Goal: Book appointment/travel/reservation

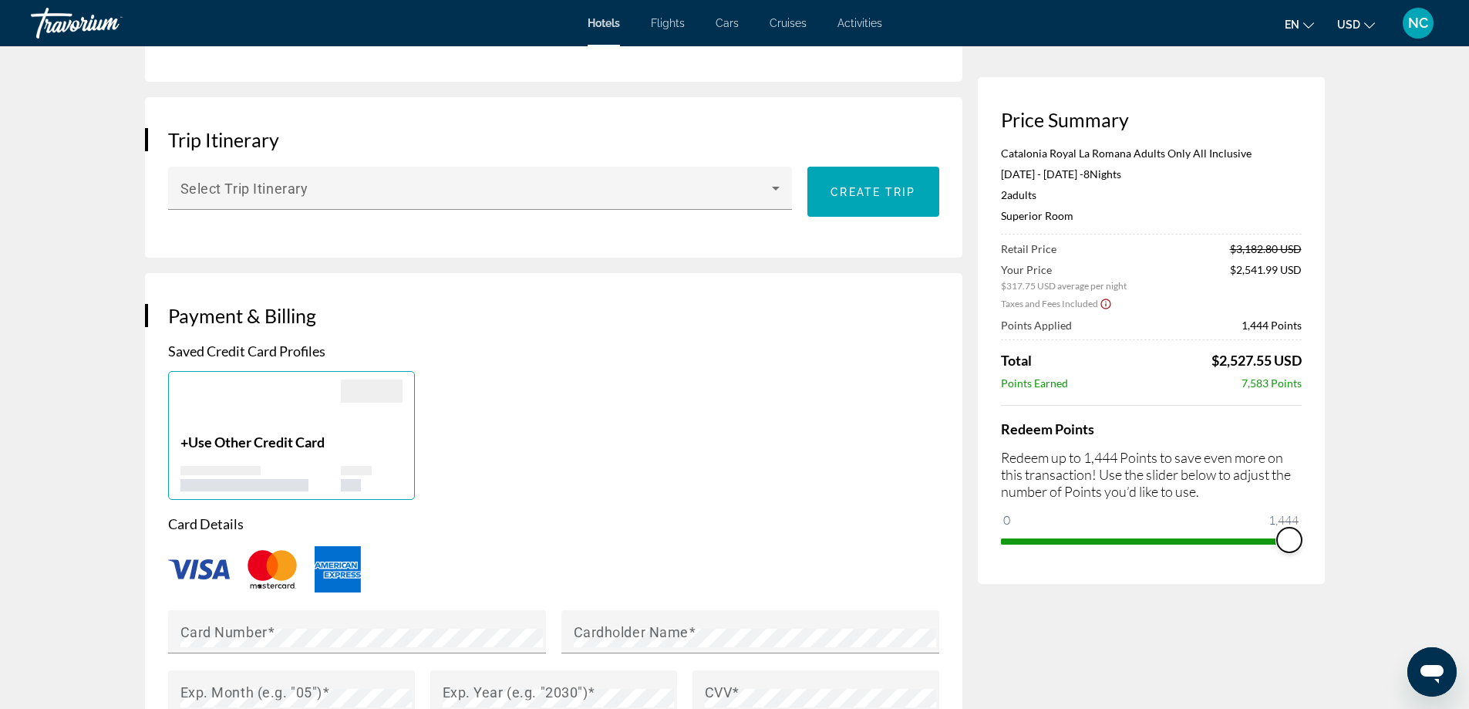
scroll to position [694, 0]
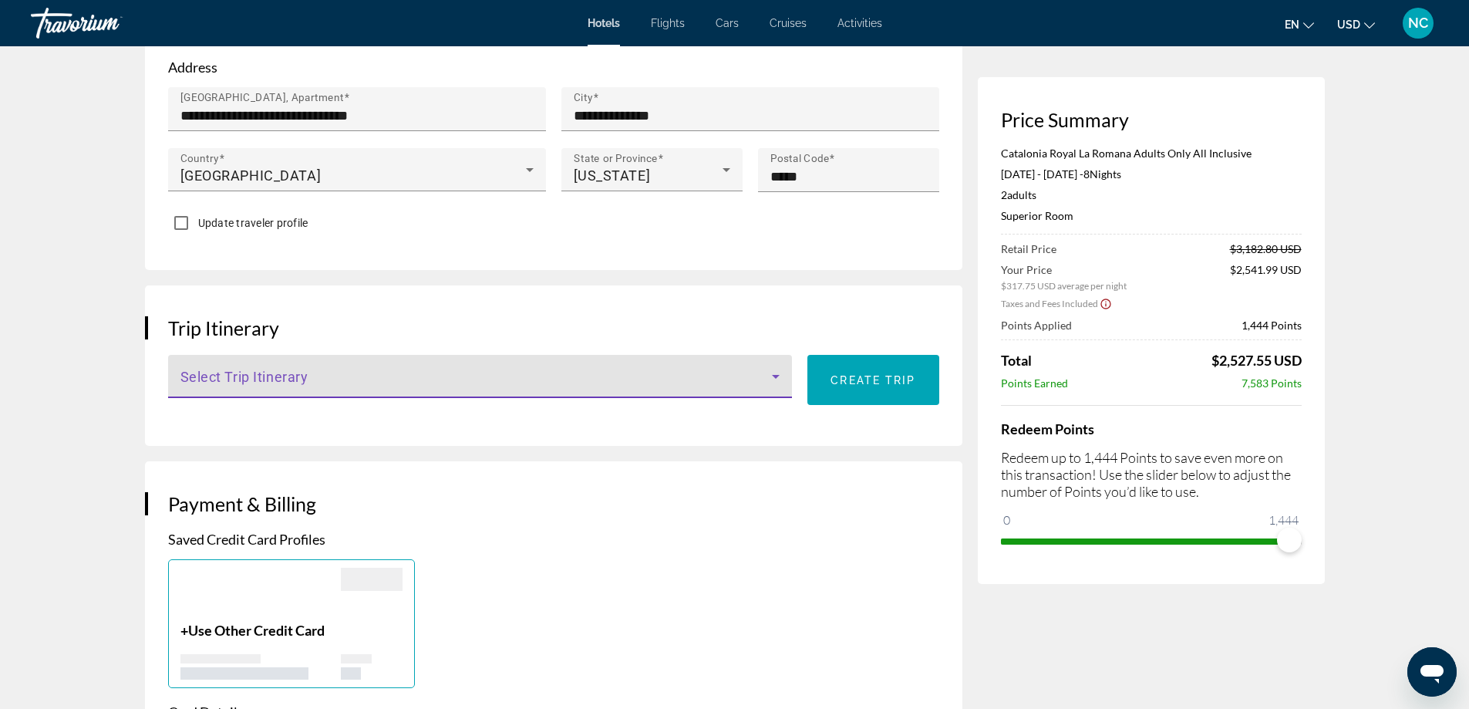
click at [220, 375] on span "Main content" at bounding box center [476, 382] width 592 height 19
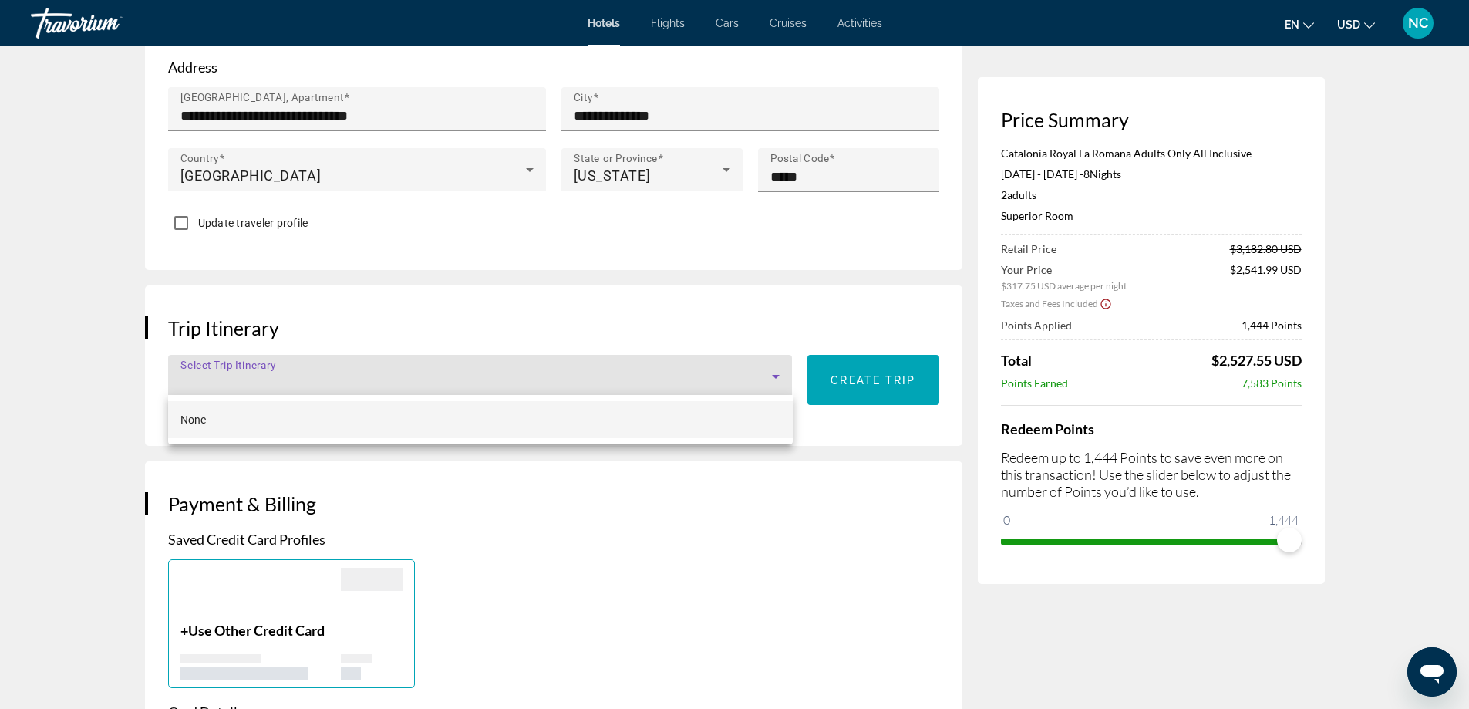
click at [788, 479] on div at bounding box center [734, 354] width 1469 height 709
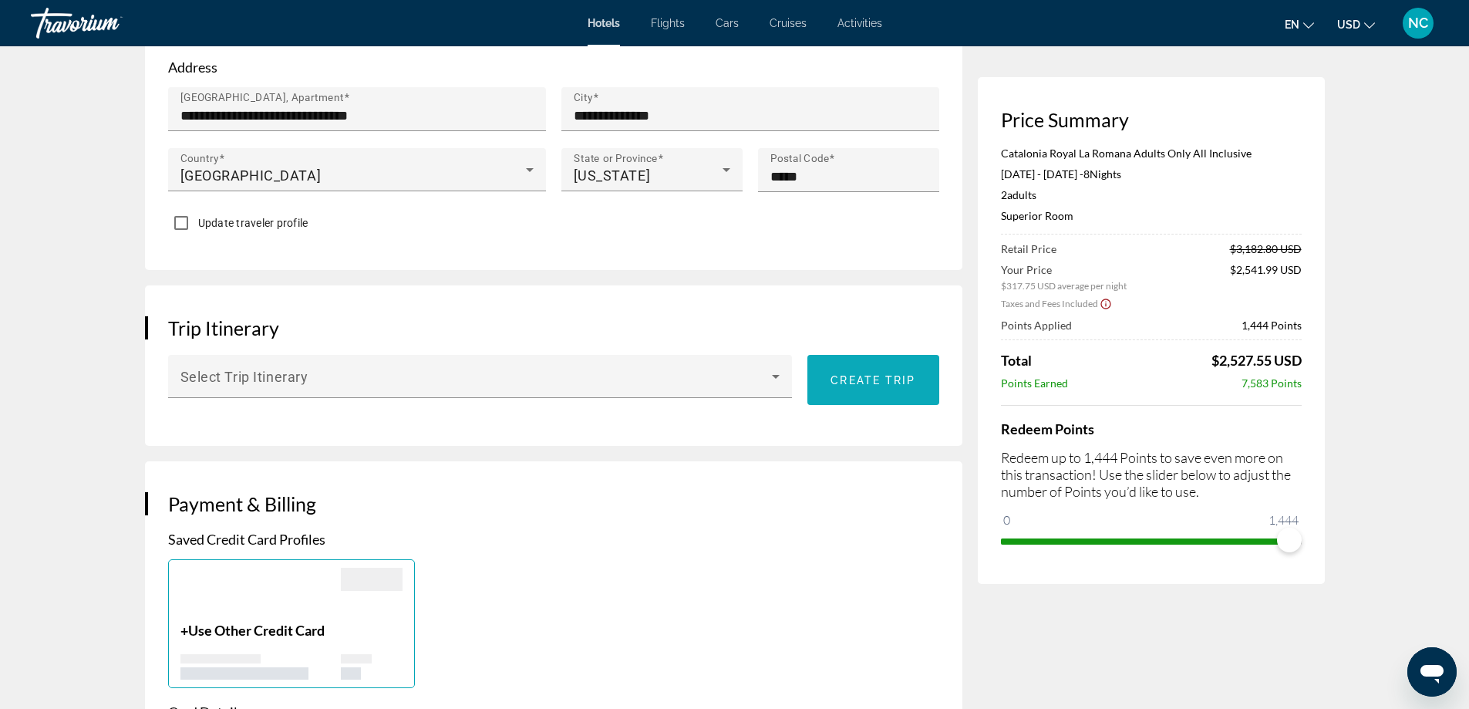
click at [880, 385] on span "Main content" at bounding box center [872, 380] width 131 height 37
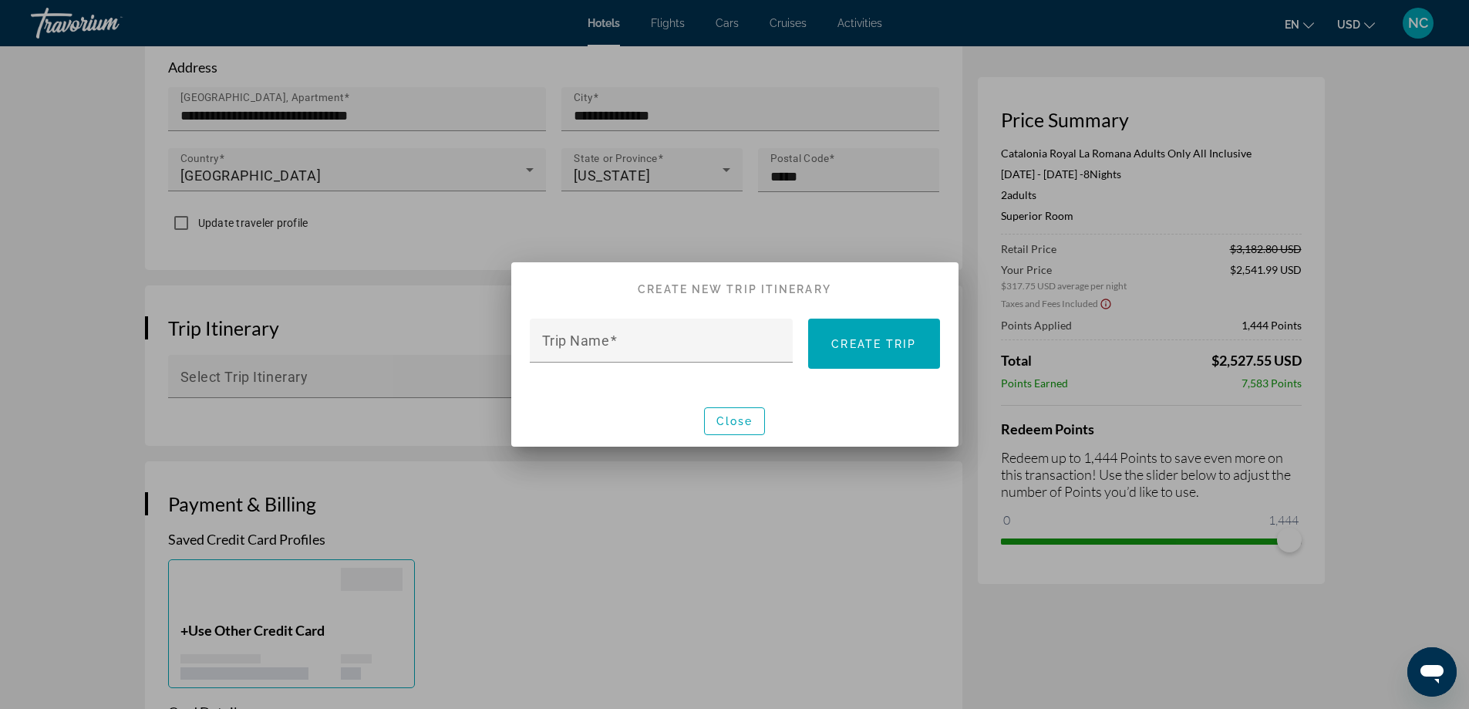
scroll to position [0, 0]
click at [729, 418] on span "Close" at bounding box center [734, 421] width 37 height 12
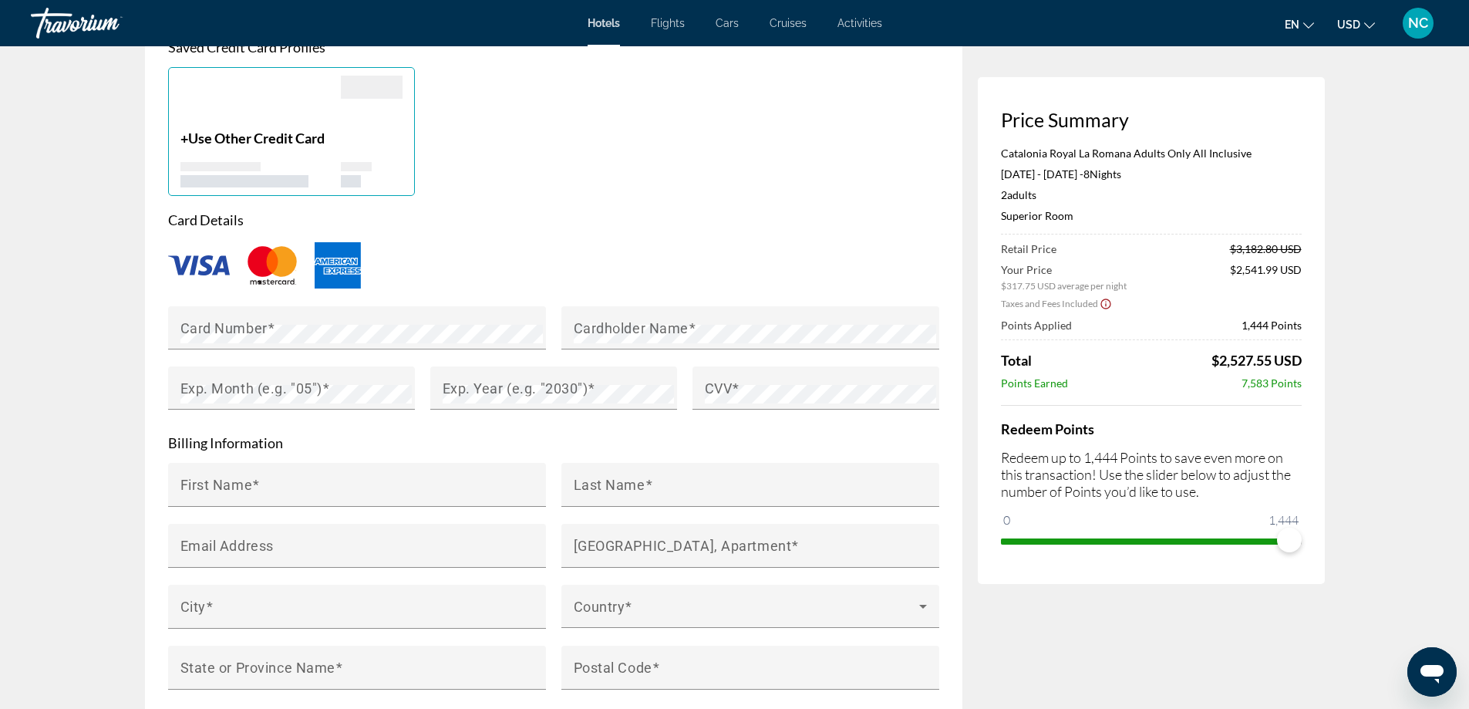
scroll to position [1234, 0]
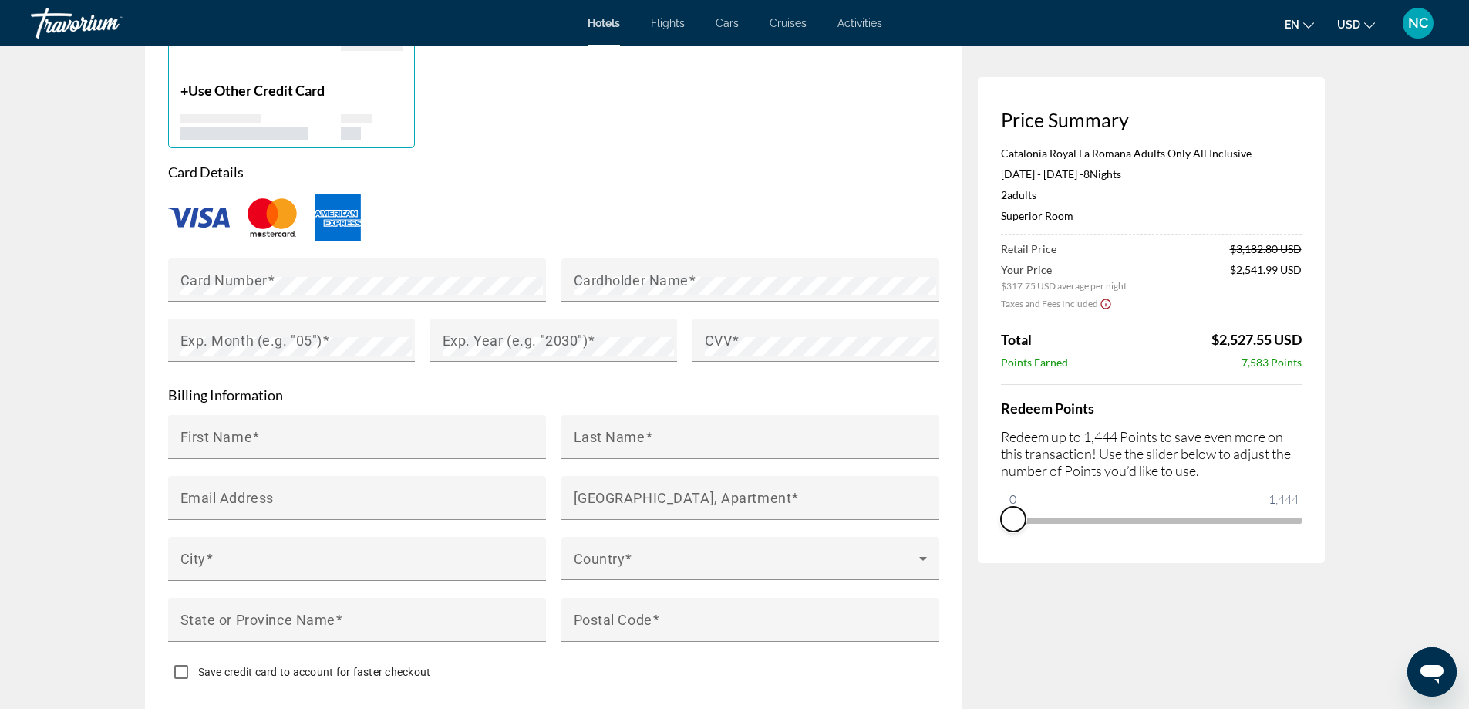
drag, startPoint x: 1291, startPoint y: 542, endPoint x: 986, endPoint y: 549, distance: 305.4
click at [988, 549] on div "Price Summary Catalonia Royal La Romana Adults Only All Inclusive Oct 19, 2025 …" at bounding box center [1151, 320] width 347 height 486
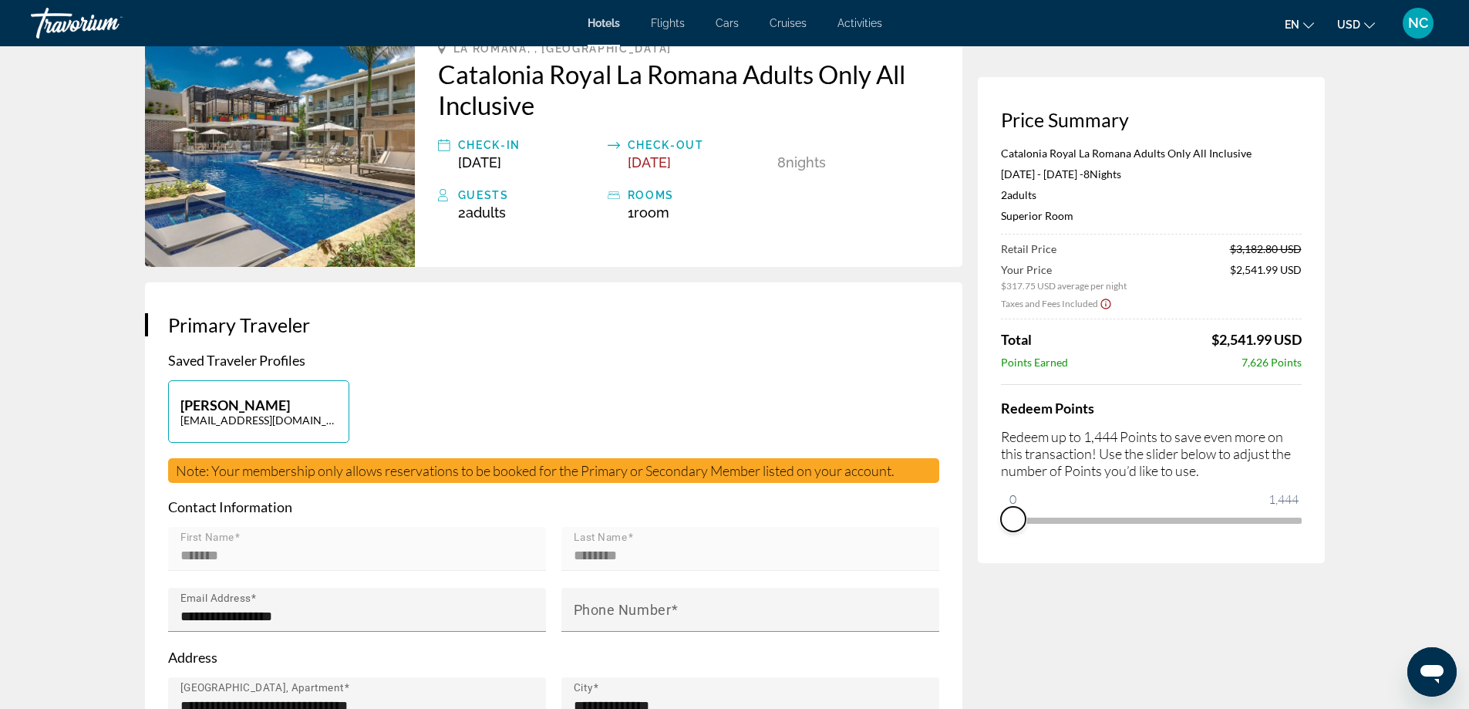
scroll to position [0, 0]
